Goal: Task Accomplishment & Management: Manage account settings

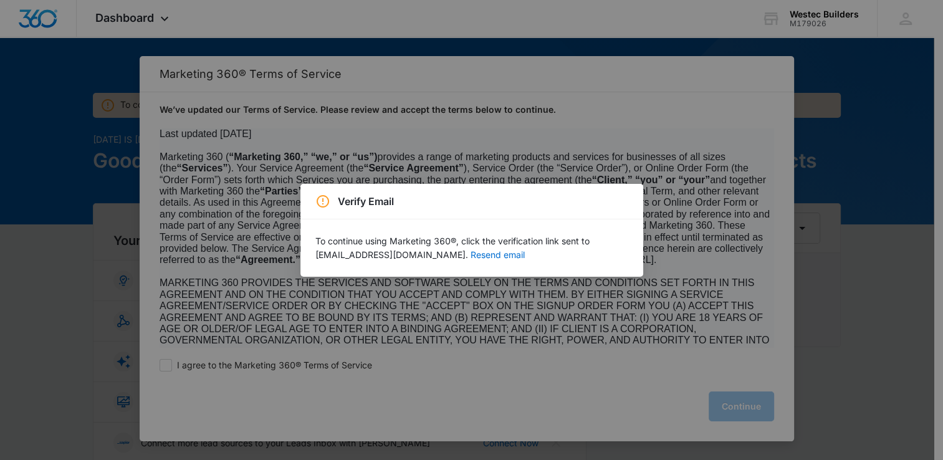
click at [468, 166] on div "Verify Email To continue using Marketing 360®, click the verification link sent…" at bounding box center [471, 230] width 943 height 460
click at [196, 371] on div "Verify Email To continue using Marketing 360®, click the verification link sent…" at bounding box center [471, 230] width 943 height 460
click at [470, 253] on button "Resend email" at bounding box center [497, 254] width 54 height 9
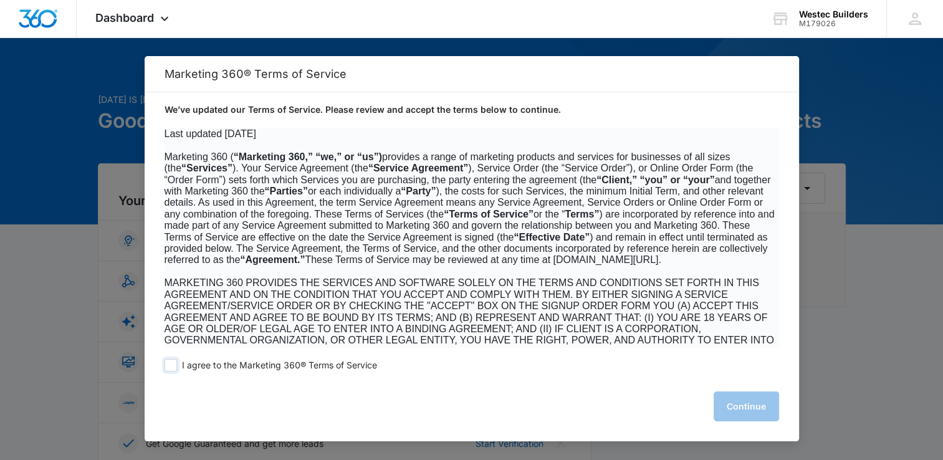
click at [167, 366] on span at bounding box center [170, 365] width 12 height 12
click at [167, 366] on input "I agree to the Marketing 360® Terms of Service" at bounding box center [170, 365] width 12 height 12
checkbox input "true"
click at [747, 406] on button "Continue" at bounding box center [745, 406] width 65 height 30
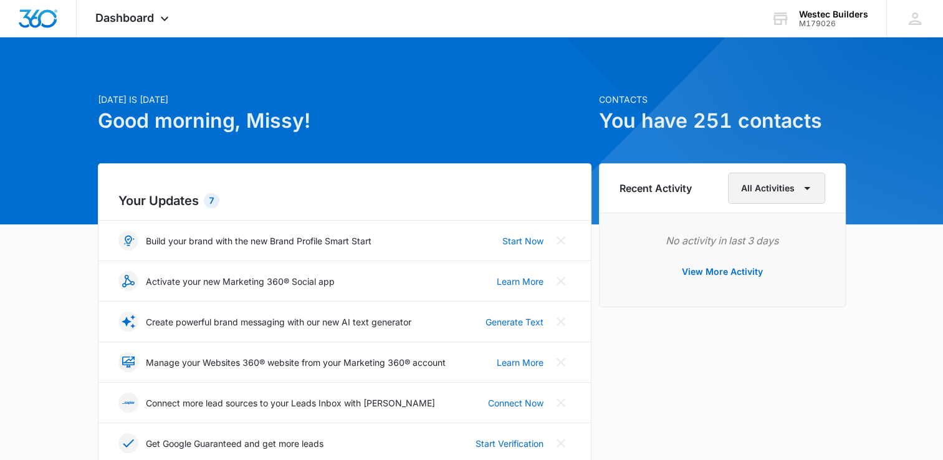
click at [807, 188] on icon "button" at bounding box center [807, 188] width 6 height 3
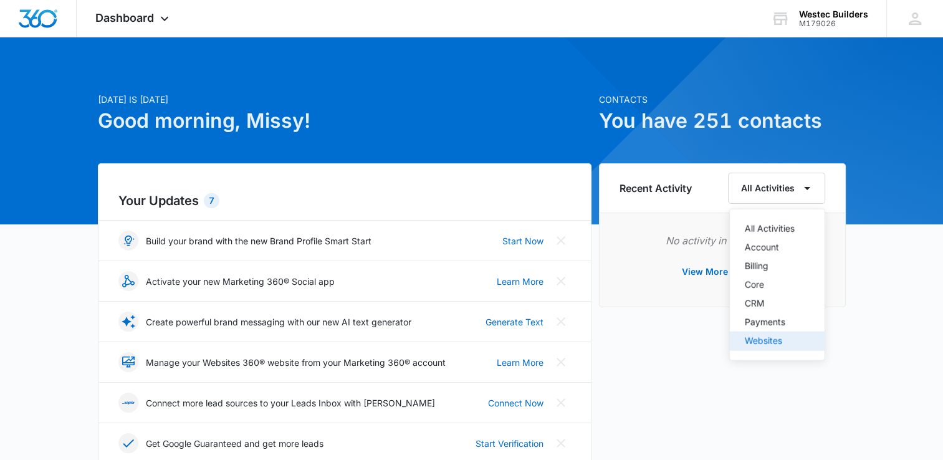
click at [764, 342] on div "Websites" at bounding box center [769, 340] width 50 height 9
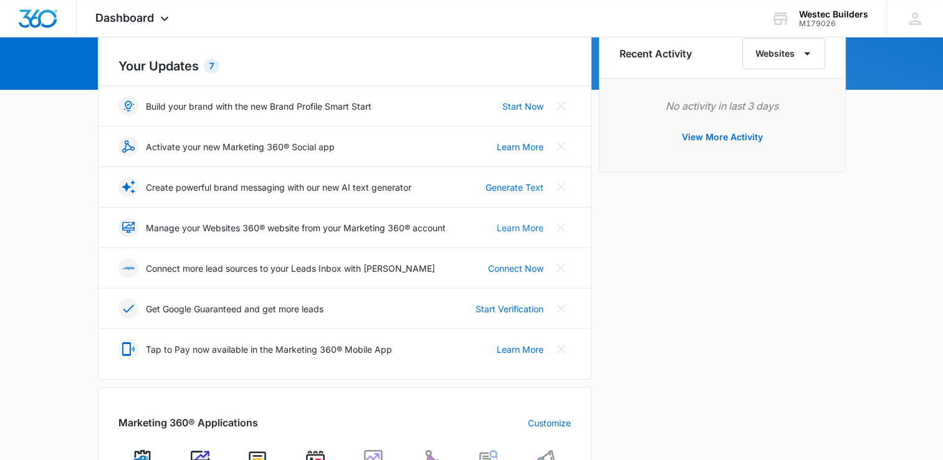
scroll to position [303, 0]
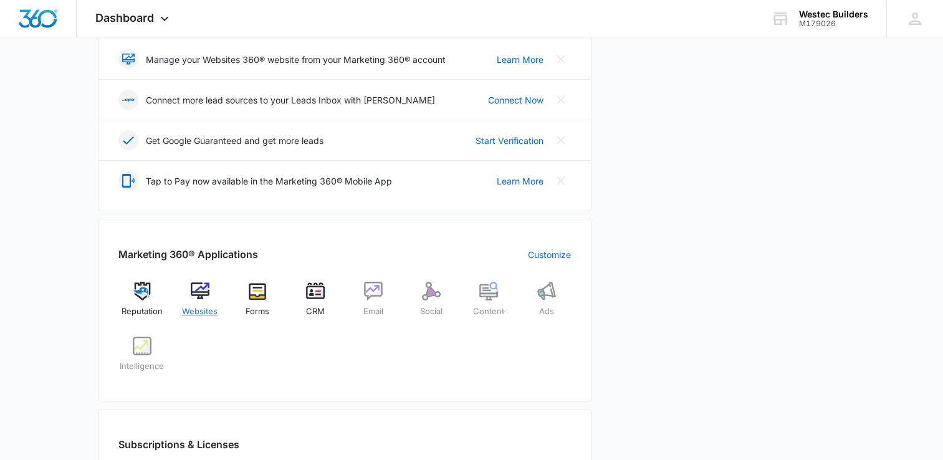
click at [200, 295] on img at bounding box center [200, 291] width 19 height 19
